Goal: Navigation & Orientation: Find specific page/section

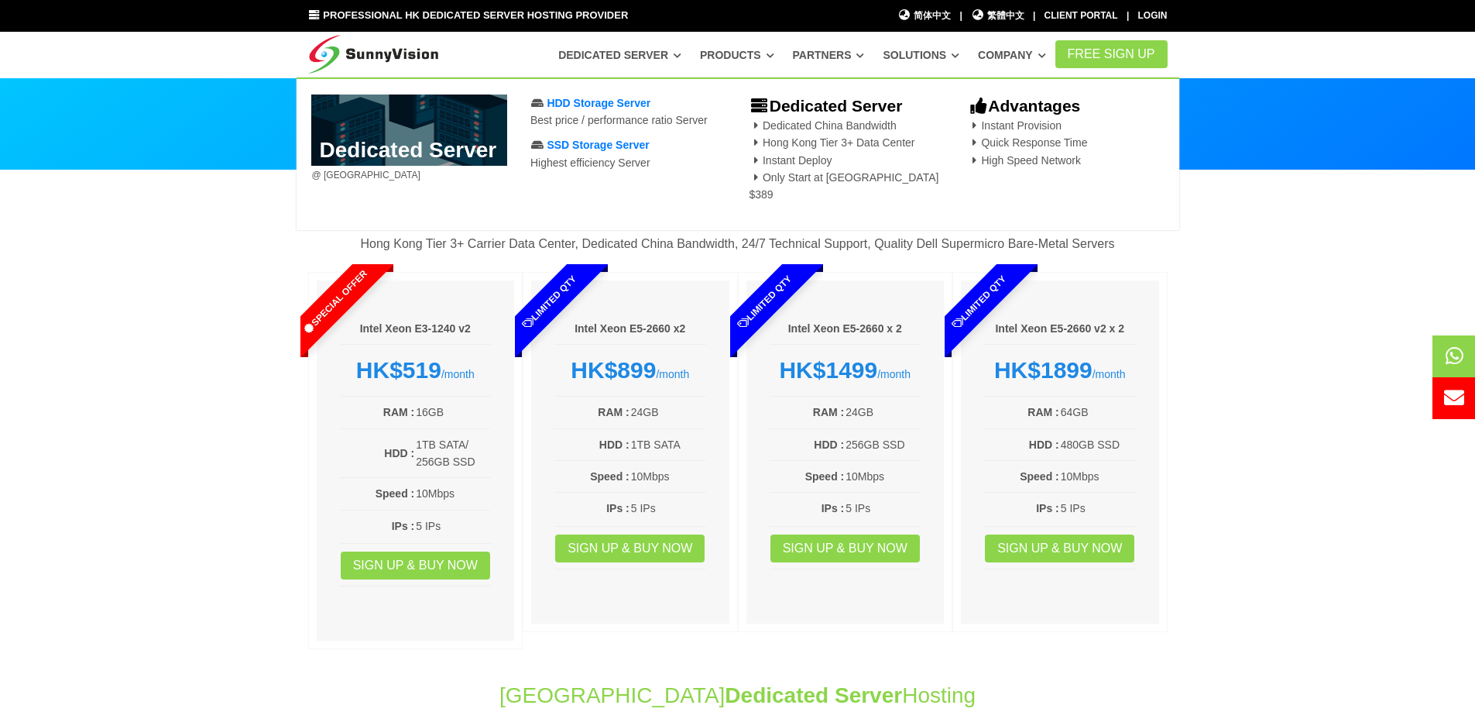
click at [651, 50] on link "Dedicated Server" at bounding box center [619, 55] width 123 height 28
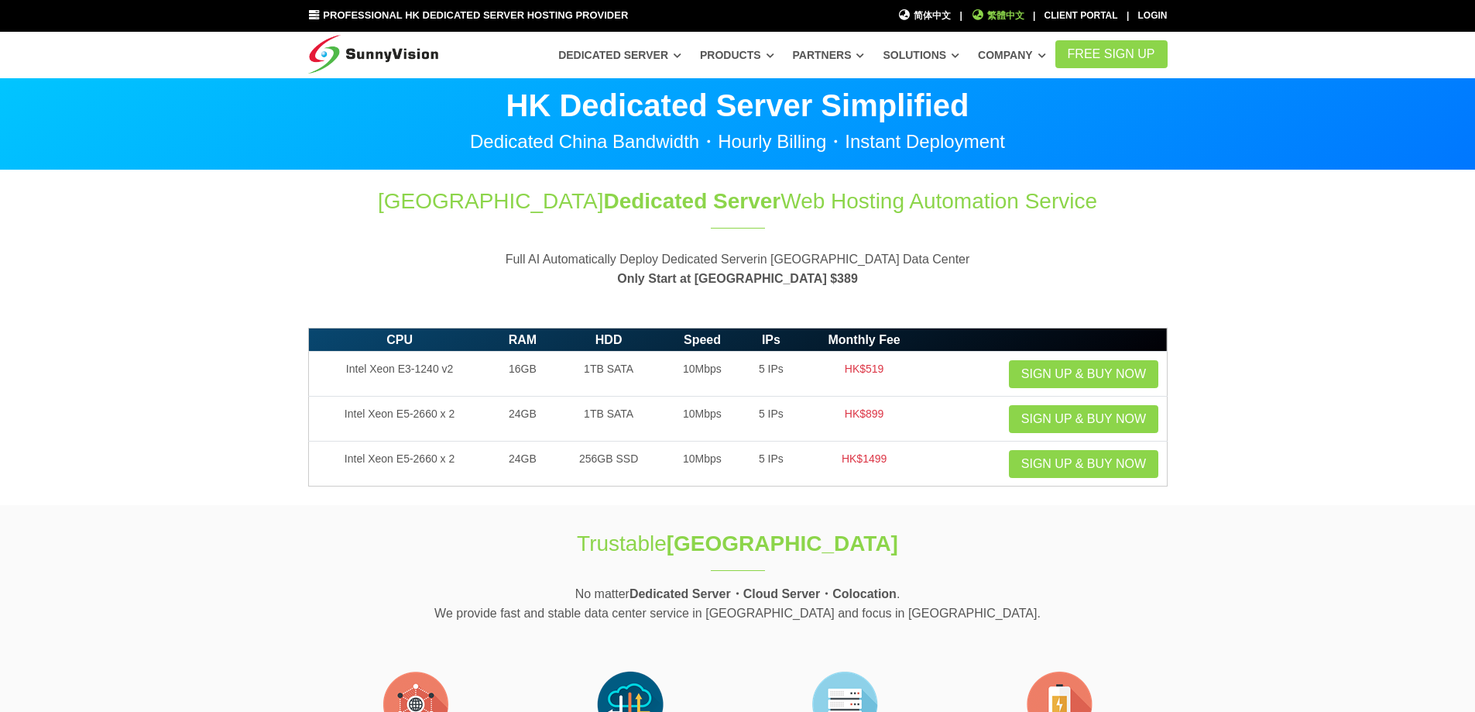
click at [989, 9] on span "繁體中文" at bounding box center [997, 16] width 53 height 15
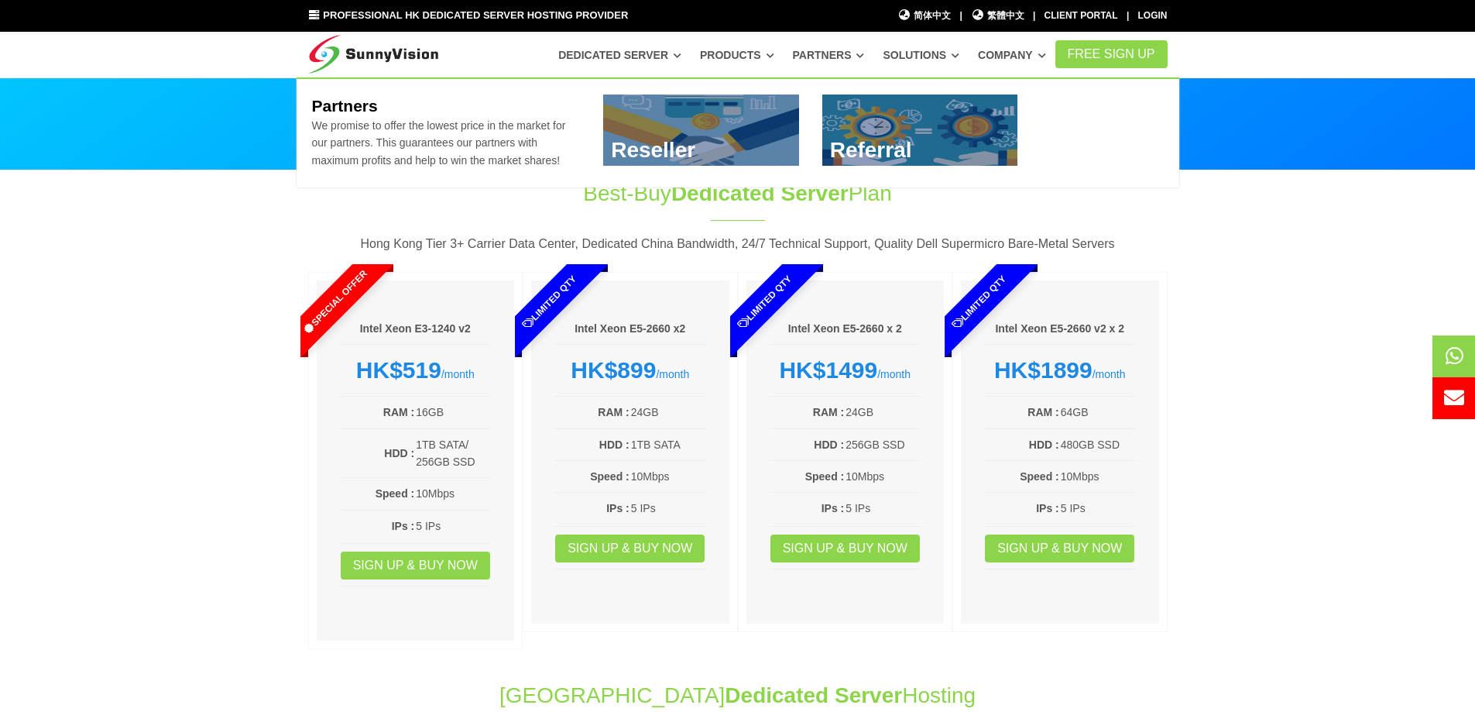
click at [857, 53] on link "Partners" at bounding box center [829, 55] width 72 height 28
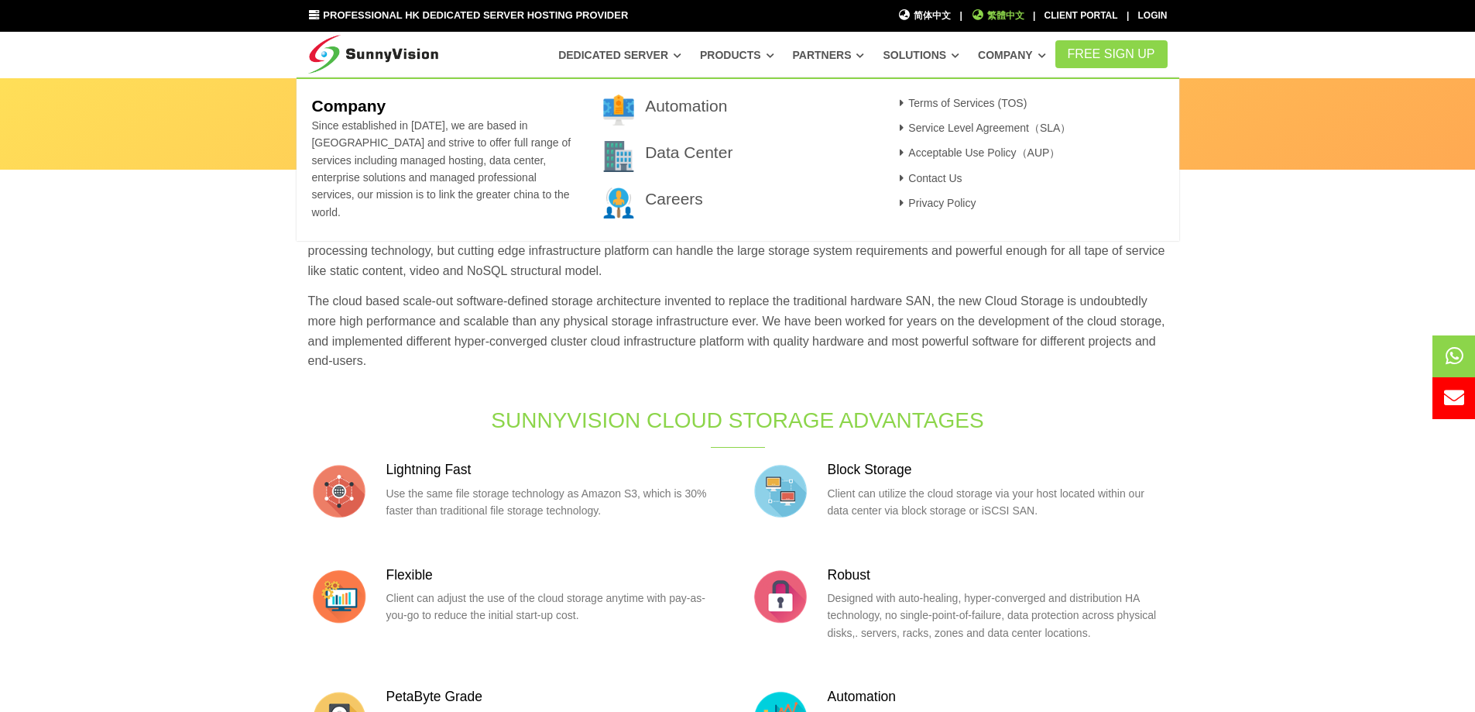
click at [976, 19] on icon at bounding box center [978, 14] width 14 height 11
